Goal: Find contact information: Find contact information

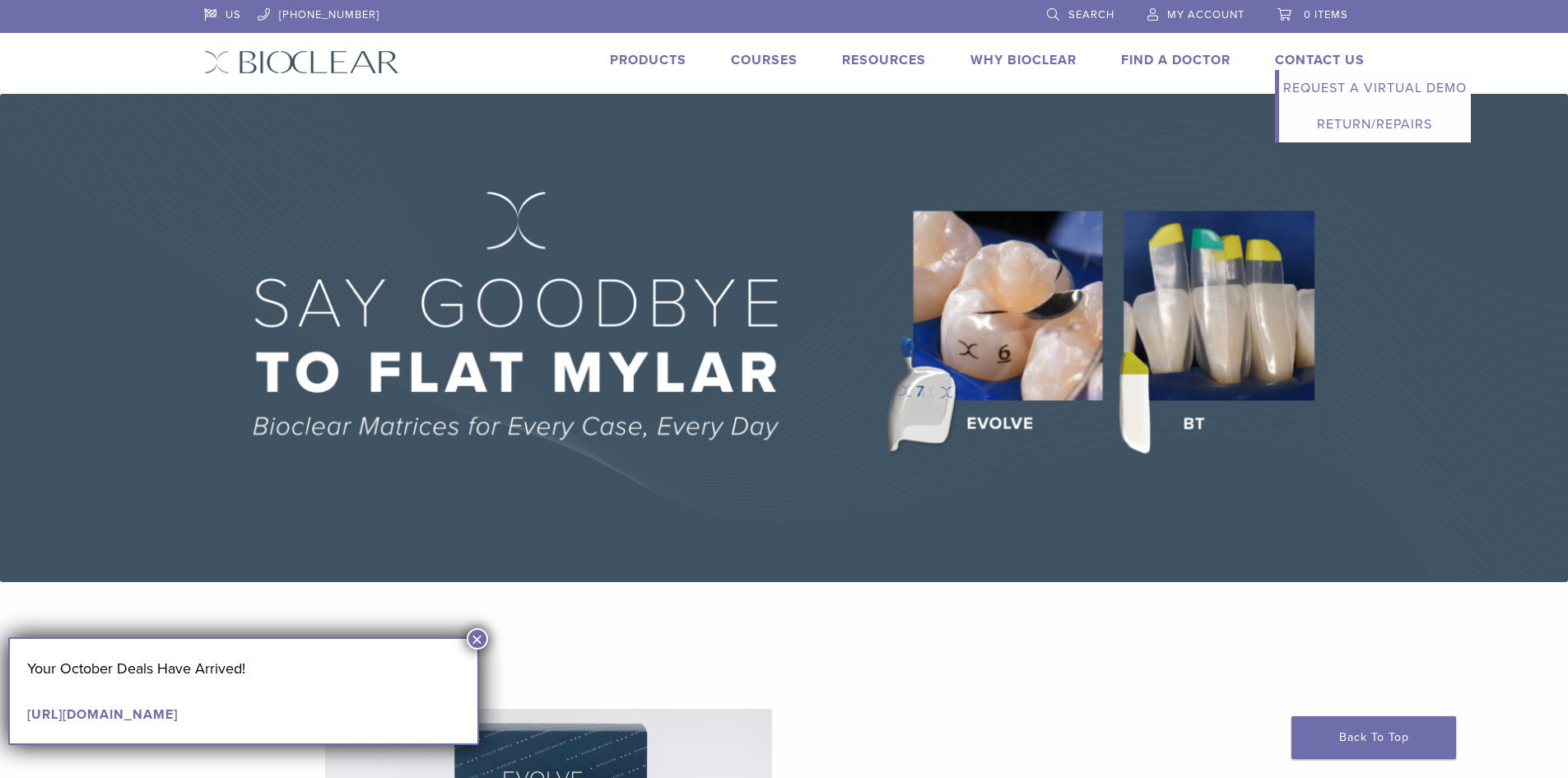
click at [1329, 60] on link "Contact Us" at bounding box center [1320, 60] width 90 height 16
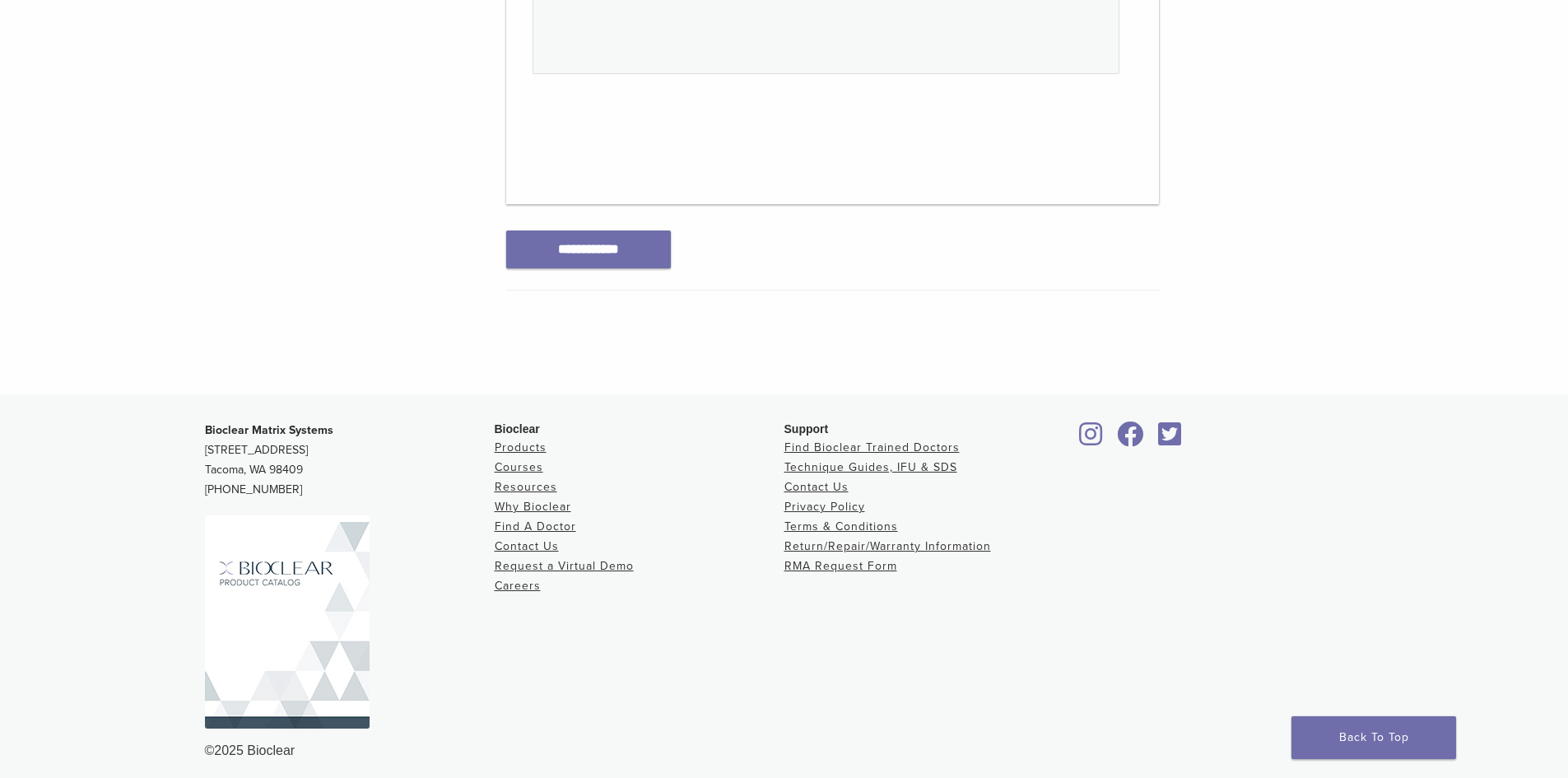
scroll to position [879, 0]
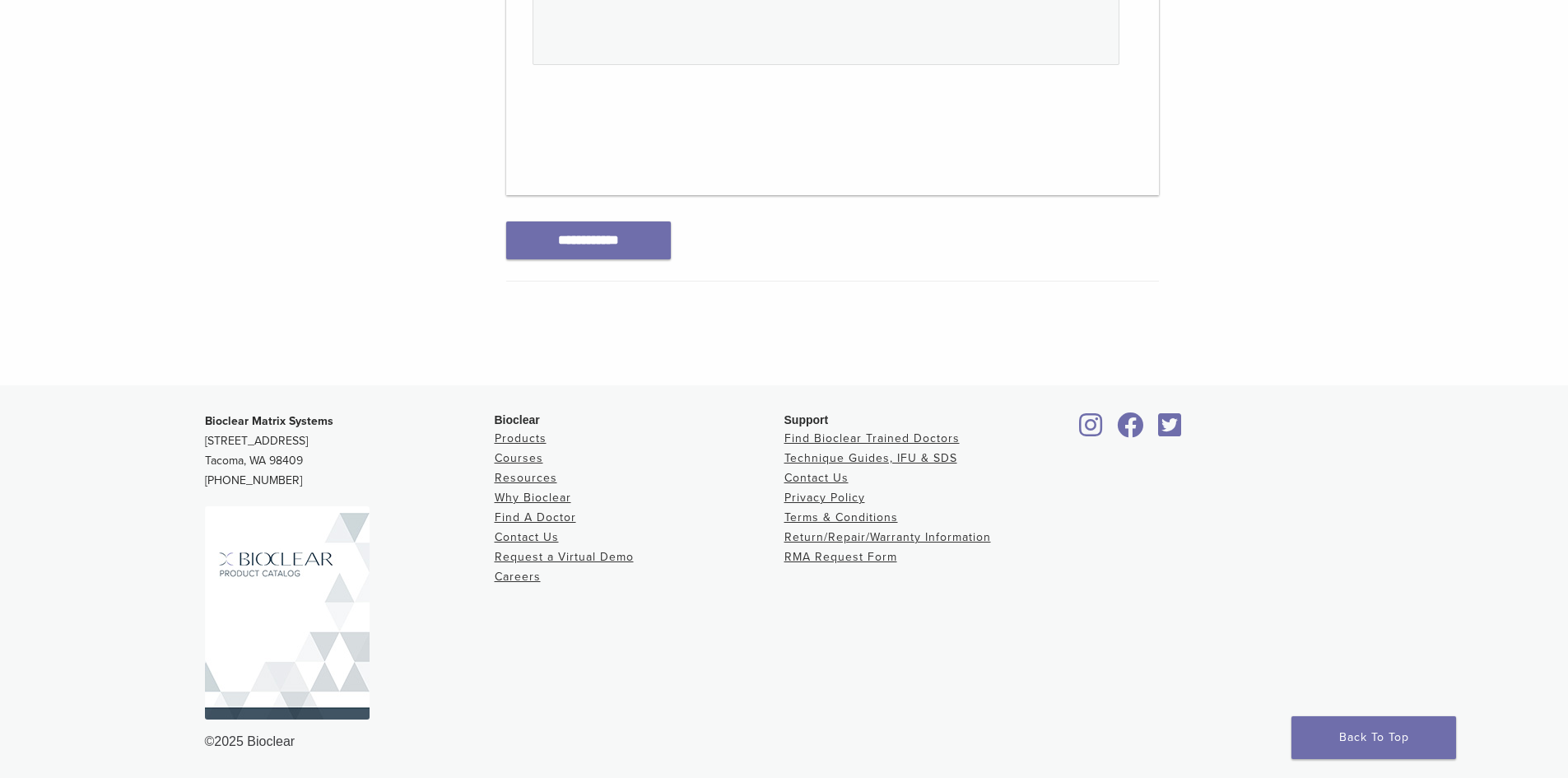
drag, startPoint x: 203, startPoint y: 435, endPoint x: 367, endPoint y: 440, distance: 164.1
click at [380, 438] on div "Bioclear Matrix Systems 3901 South Fife Street, Suite 100 Tacoma, WA 98409 1.85…" at bounding box center [784, 581] width 1185 height 367
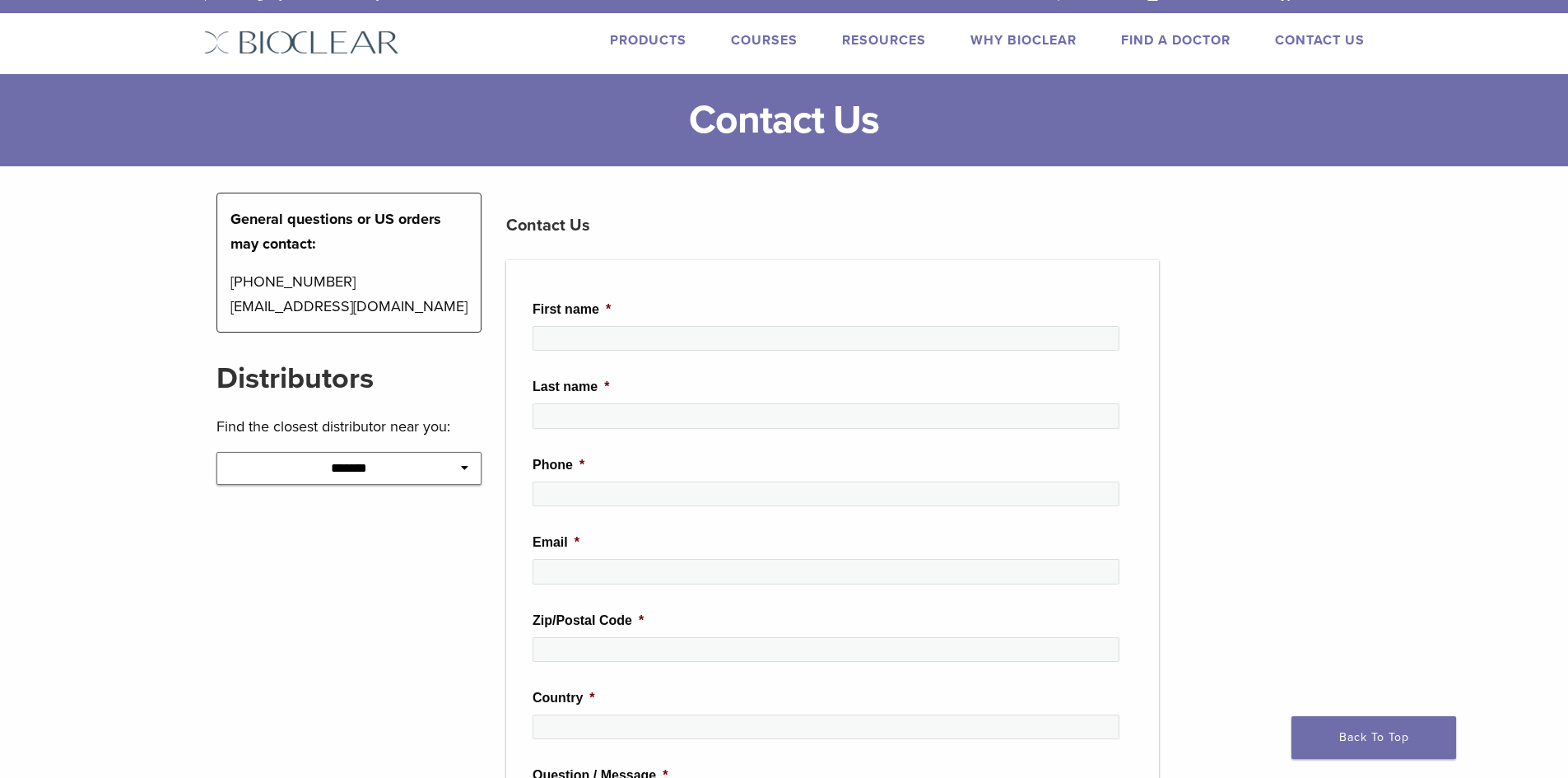
scroll to position [0, 0]
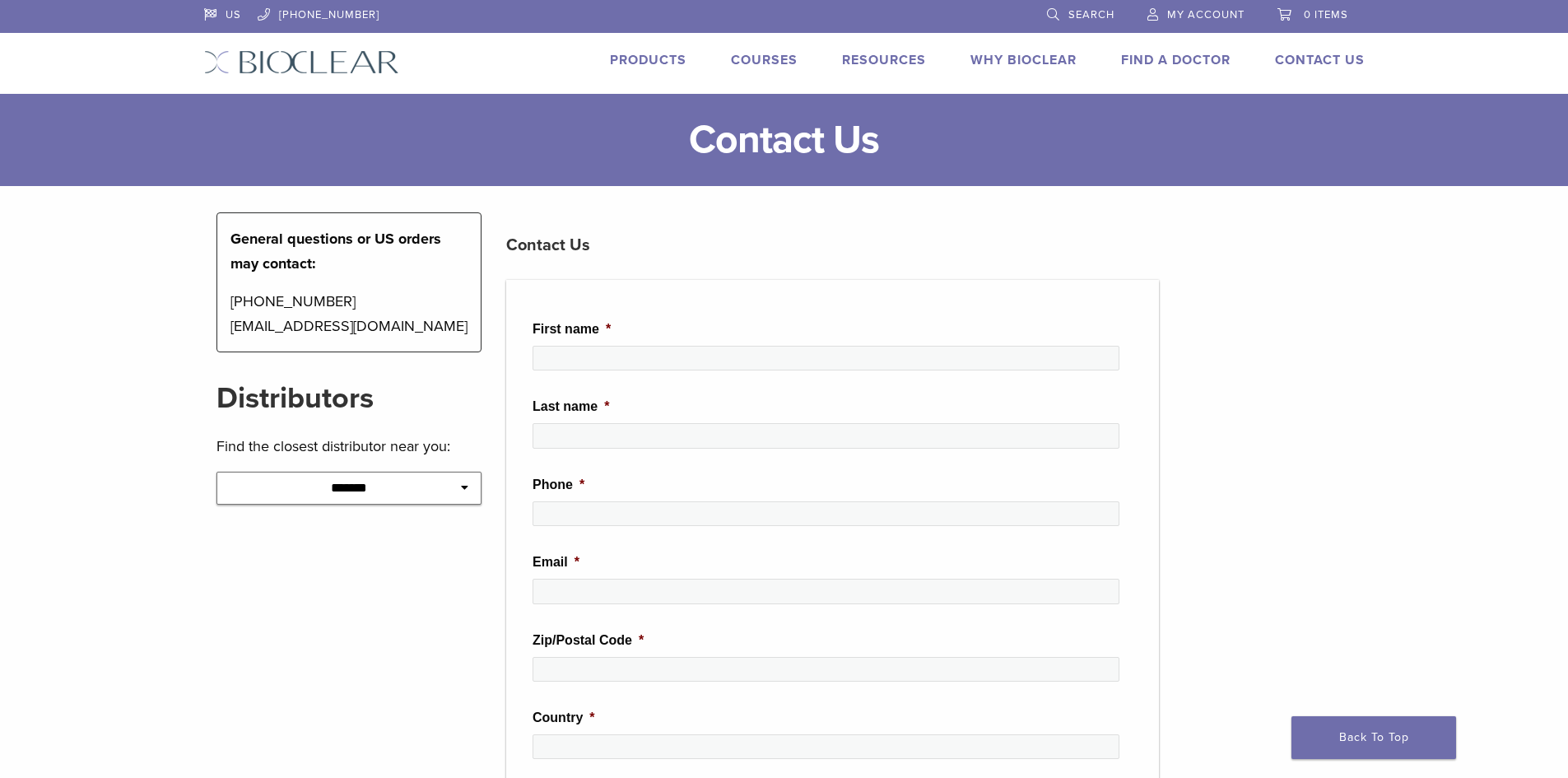
click at [652, 54] on link "Products" at bounding box center [648, 60] width 76 height 16
